Goal: Transaction & Acquisition: Subscribe to service/newsletter

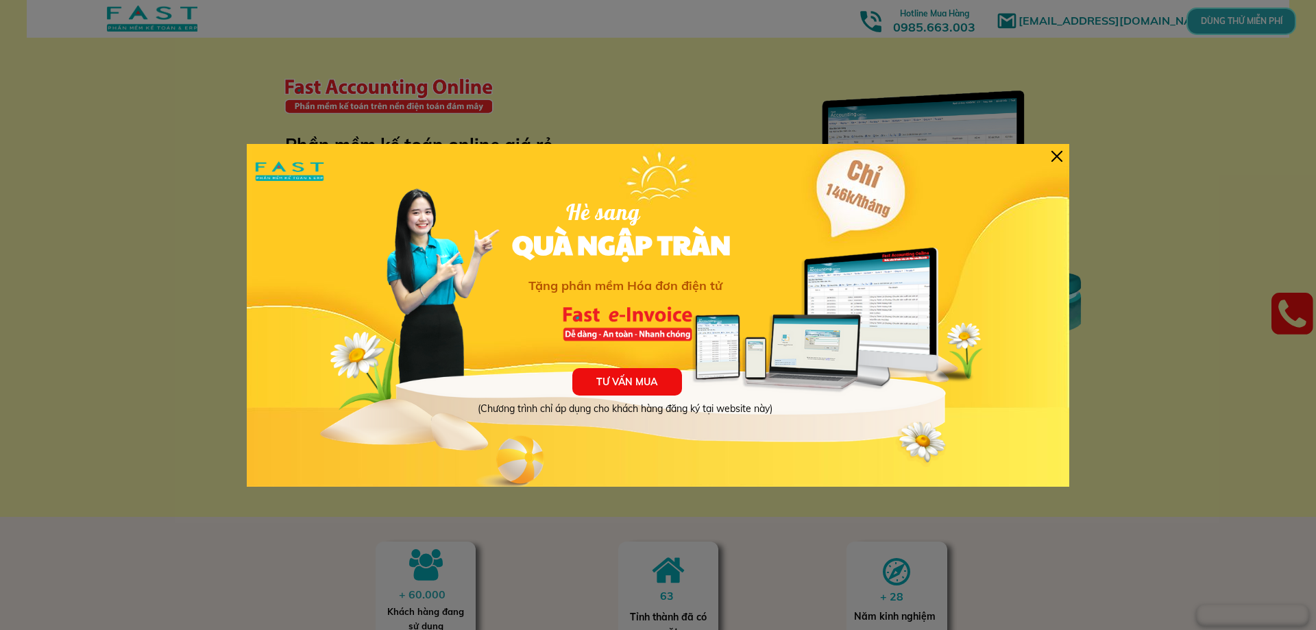
click at [638, 388] on p "TƯ VẤN MUA" at bounding box center [627, 381] width 110 height 27
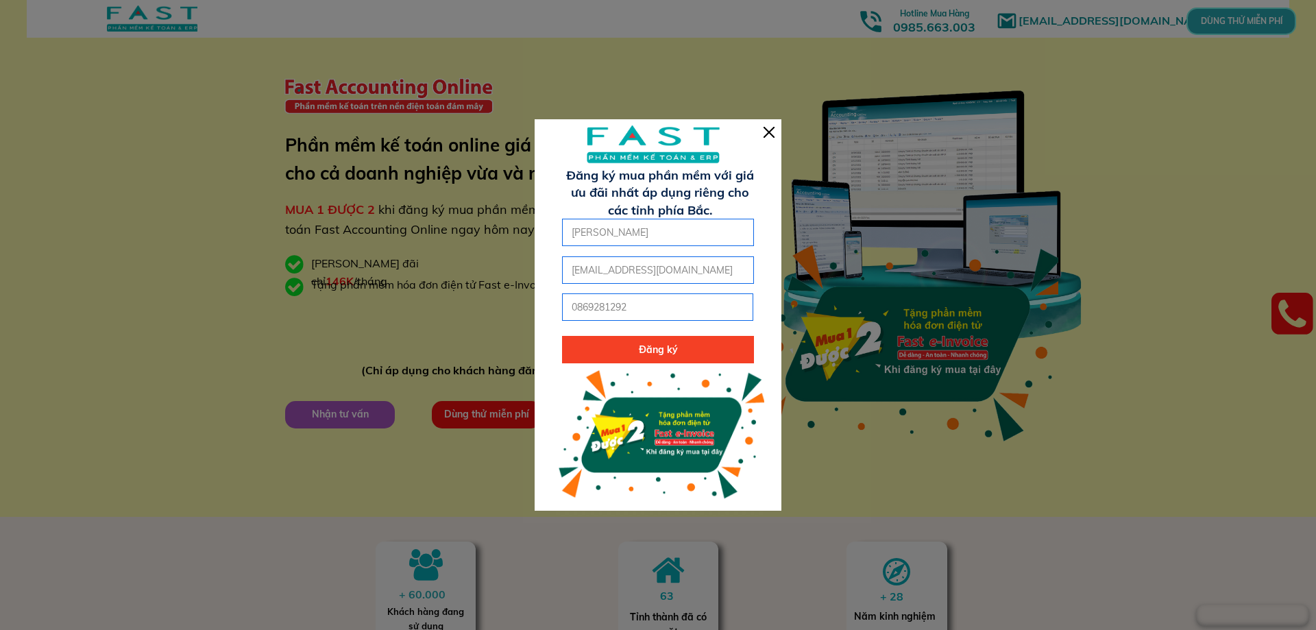
click at [664, 352] on p "Đăng ký" at bounding box center [658, 349] width 192 height 27
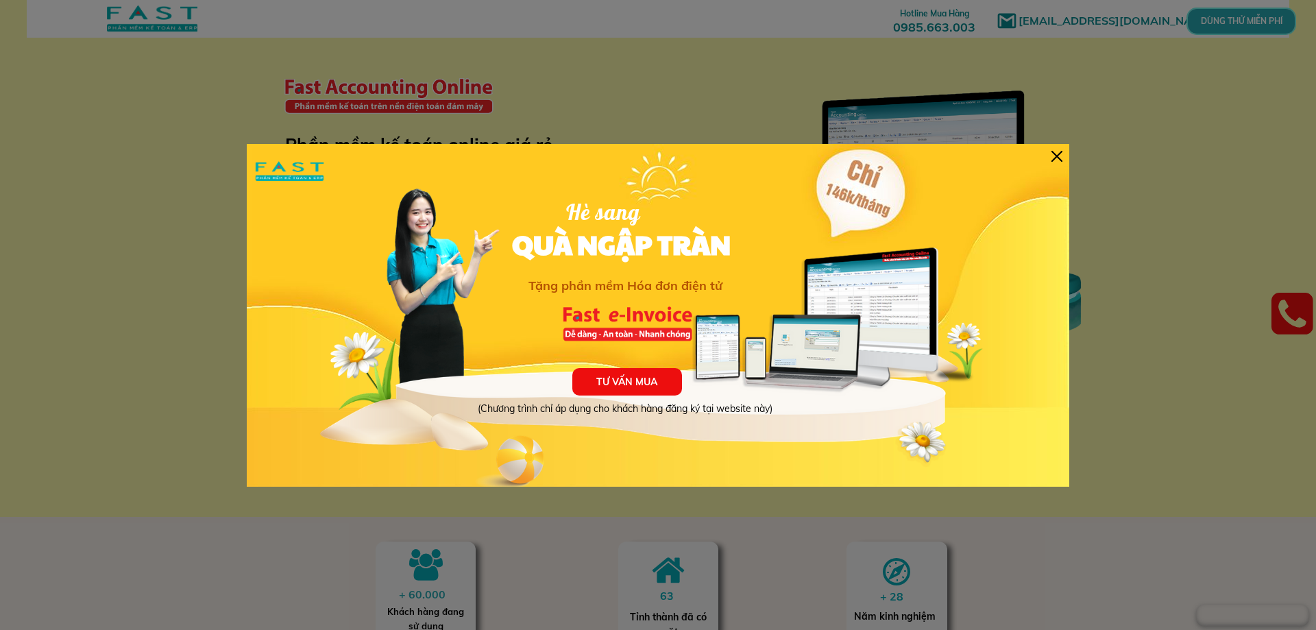
click at [1061, 155] on div at bounding box center [1057, 156] width 11 height 11
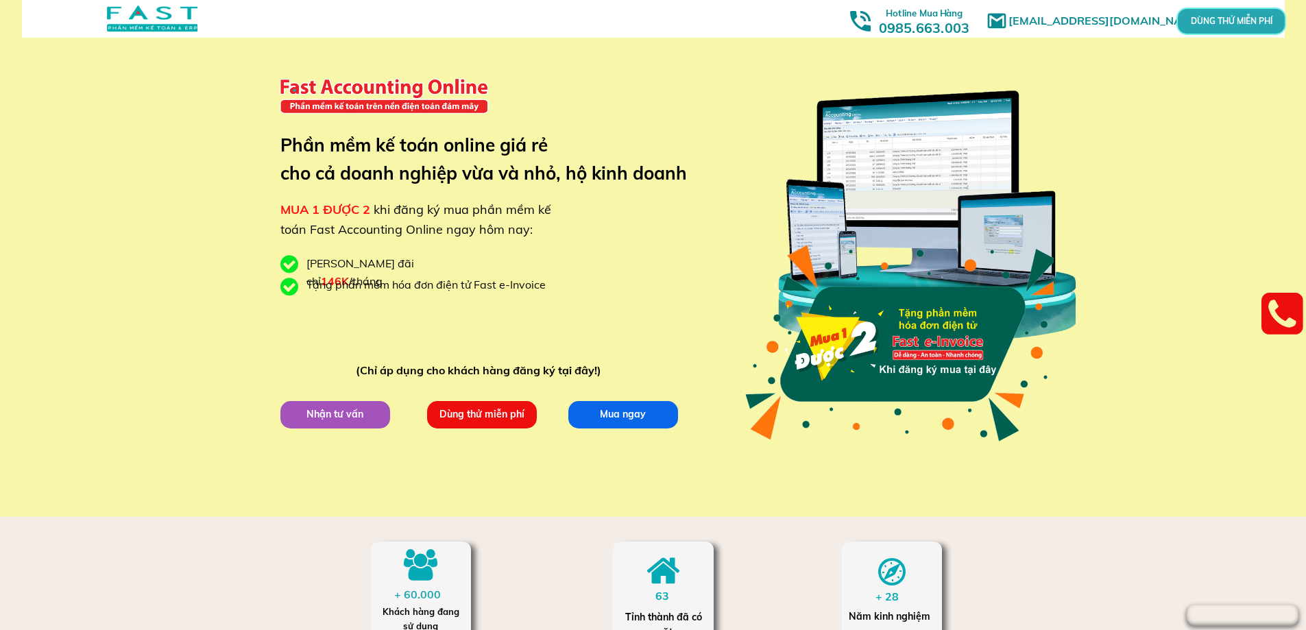
click at [941, 29] on h3 "Hotline Mua Hàng 0985.663.003" at bounding box center [923, 19] width 123 height 33
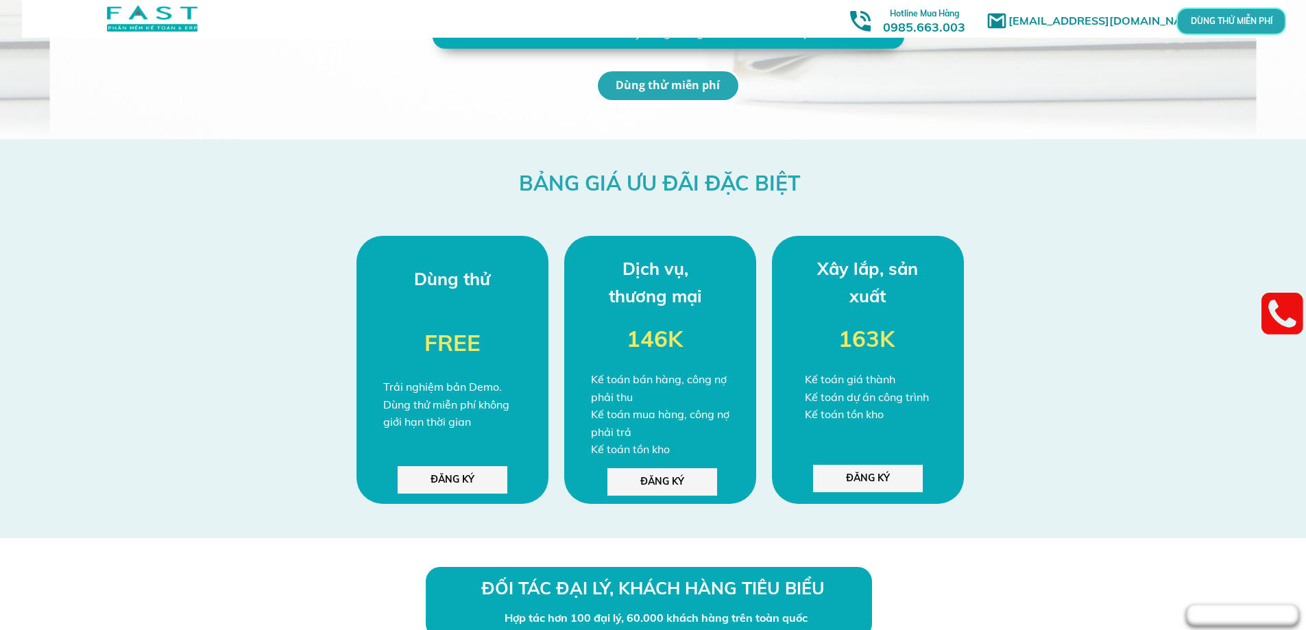
scroll to position [3456, 0]
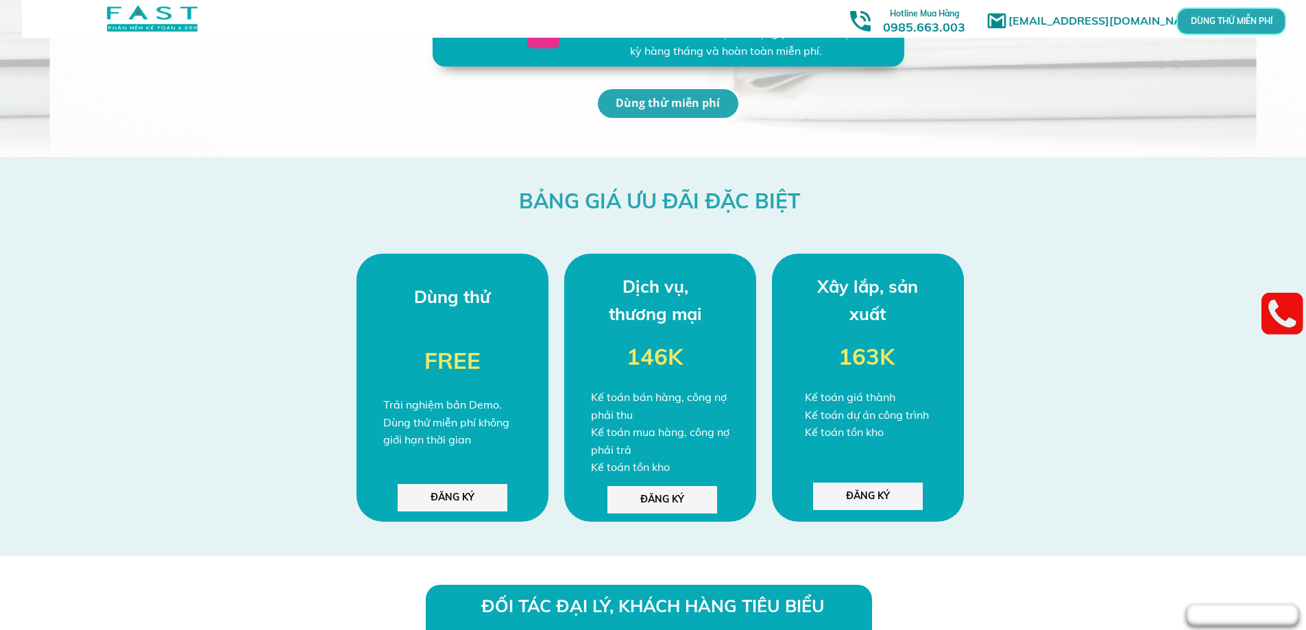
click at [672, 502] on p "ĐĂNG KÝ" at bounding box center [662, 499] width 110 height 27
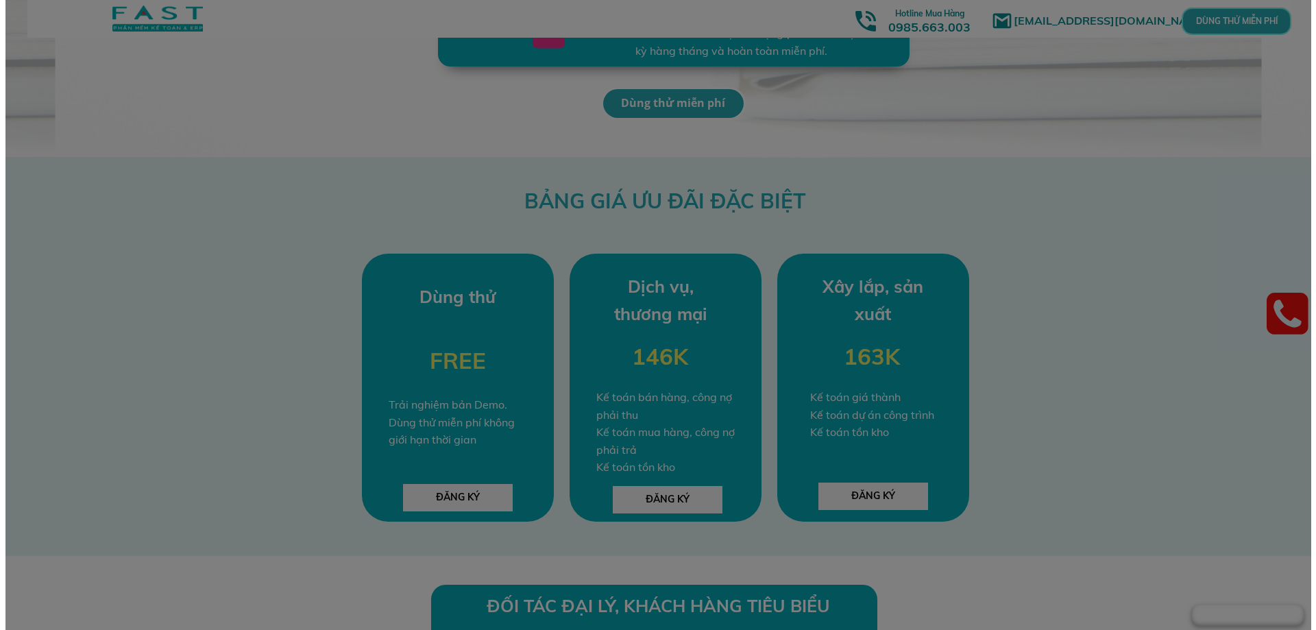
scroll to position [0, 0]
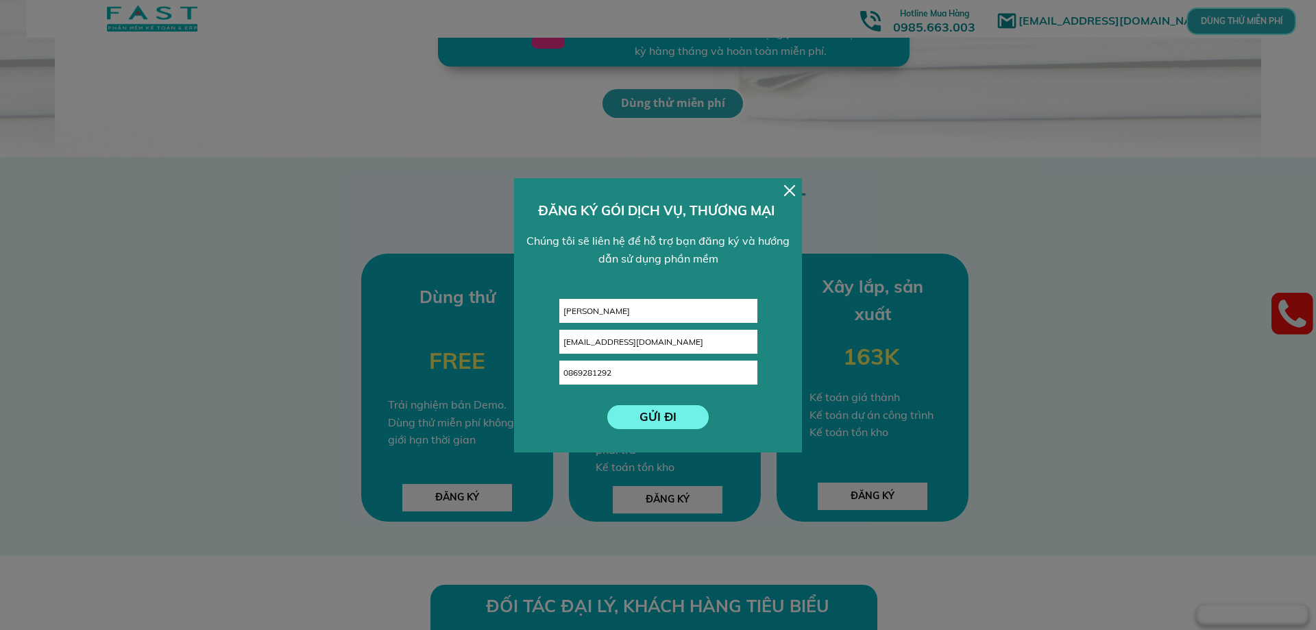
click at [670, 421] on p "GỬI ĐI" at bounding box center [658, 417] width 112 height 26
